Goal: Task Accomplishment & Management: Manage account settings

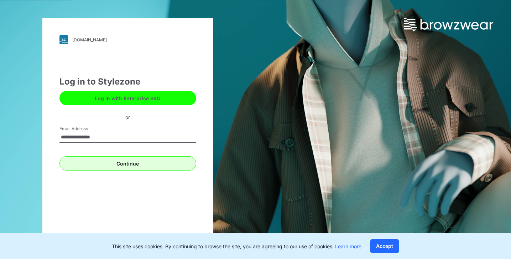
click at [122, 166] on button "Continue" at bounding box center [127, 163] width 137 height 14
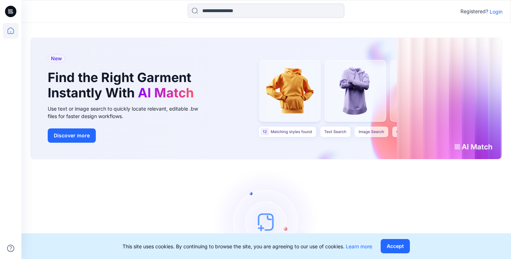
click at [496, 11] on p "Login" at bounding box center [496, 11] width 13 height 7
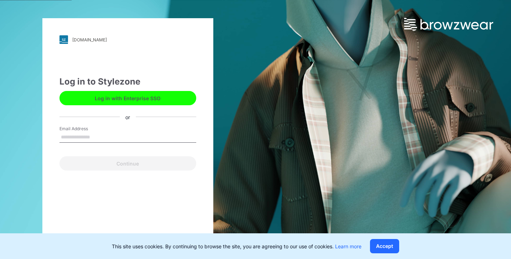
click at [129, 134] on input "Email Address" at bounding box center [127, 137] width 137 height 11
click at [122, 138] on input "Email Address" at bounding box center [127, 137] width 137 height 11
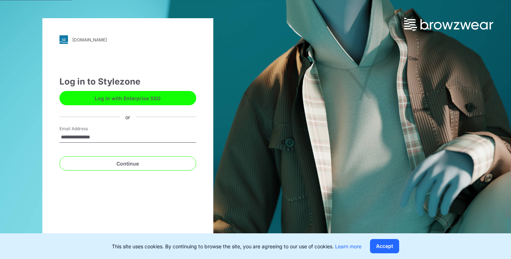
type input "**********"
click at [127, 163] on button "Continue" at bounding box center [127, 163] width 137 height 14
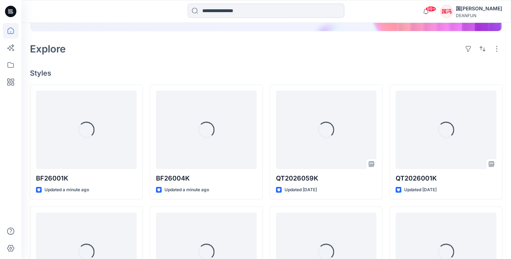
scroll to position [224, 0]
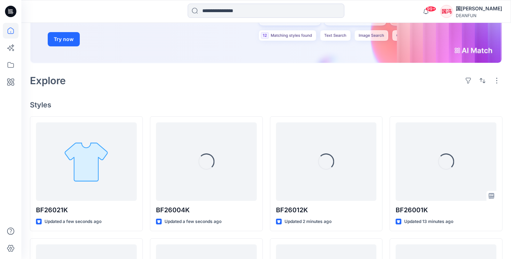
scroll to position [120, 0]
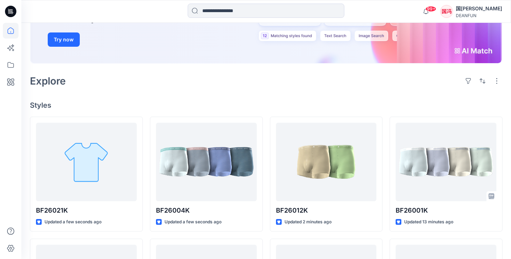
click at [324, 103] on h4 "Styles" at bounding box center [266, 105] width 473 height 9
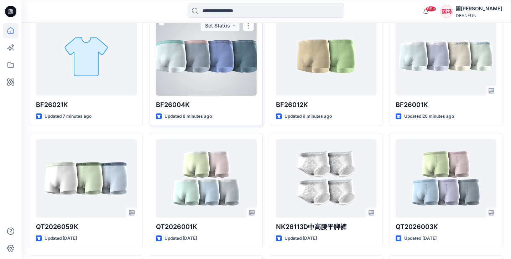
scroll to position [190, 0]
